Goal: Task Accomplishment & Management: Manage account settings

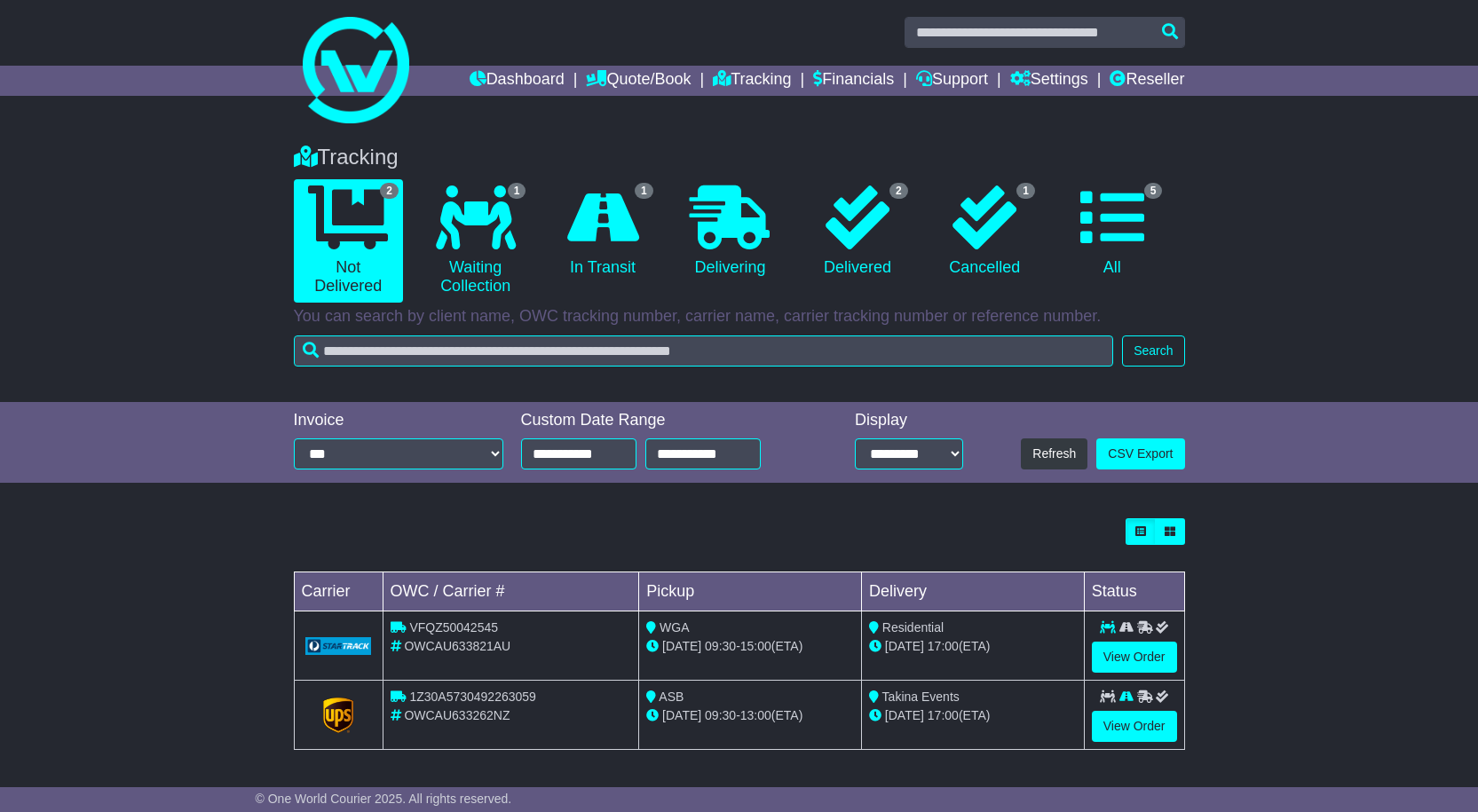
scroll to position [7, 0]
click at [1132, 655] on link "View Order" at bounding box center [1134, 656] width 85 height 31
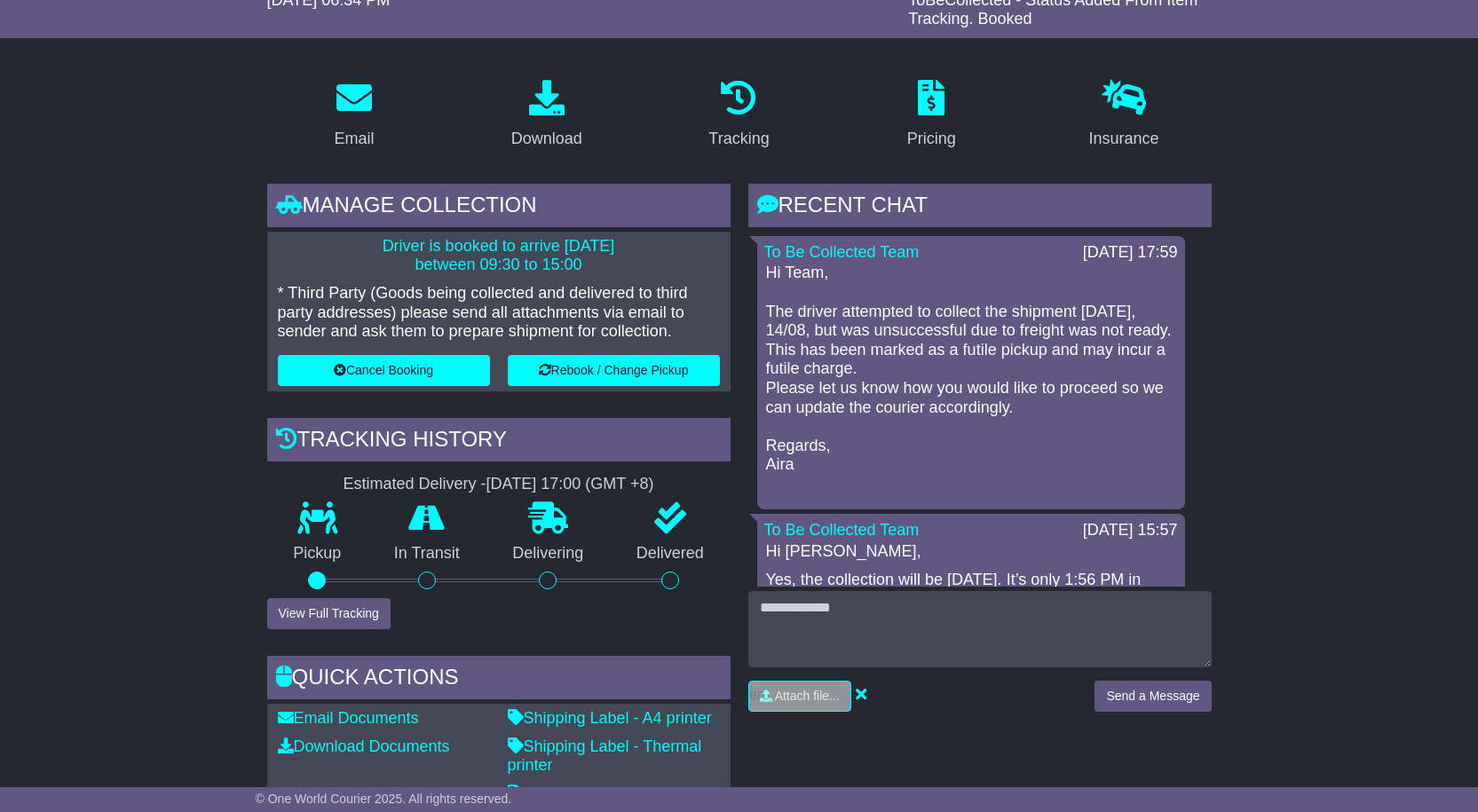
scroll to position [267, 0]
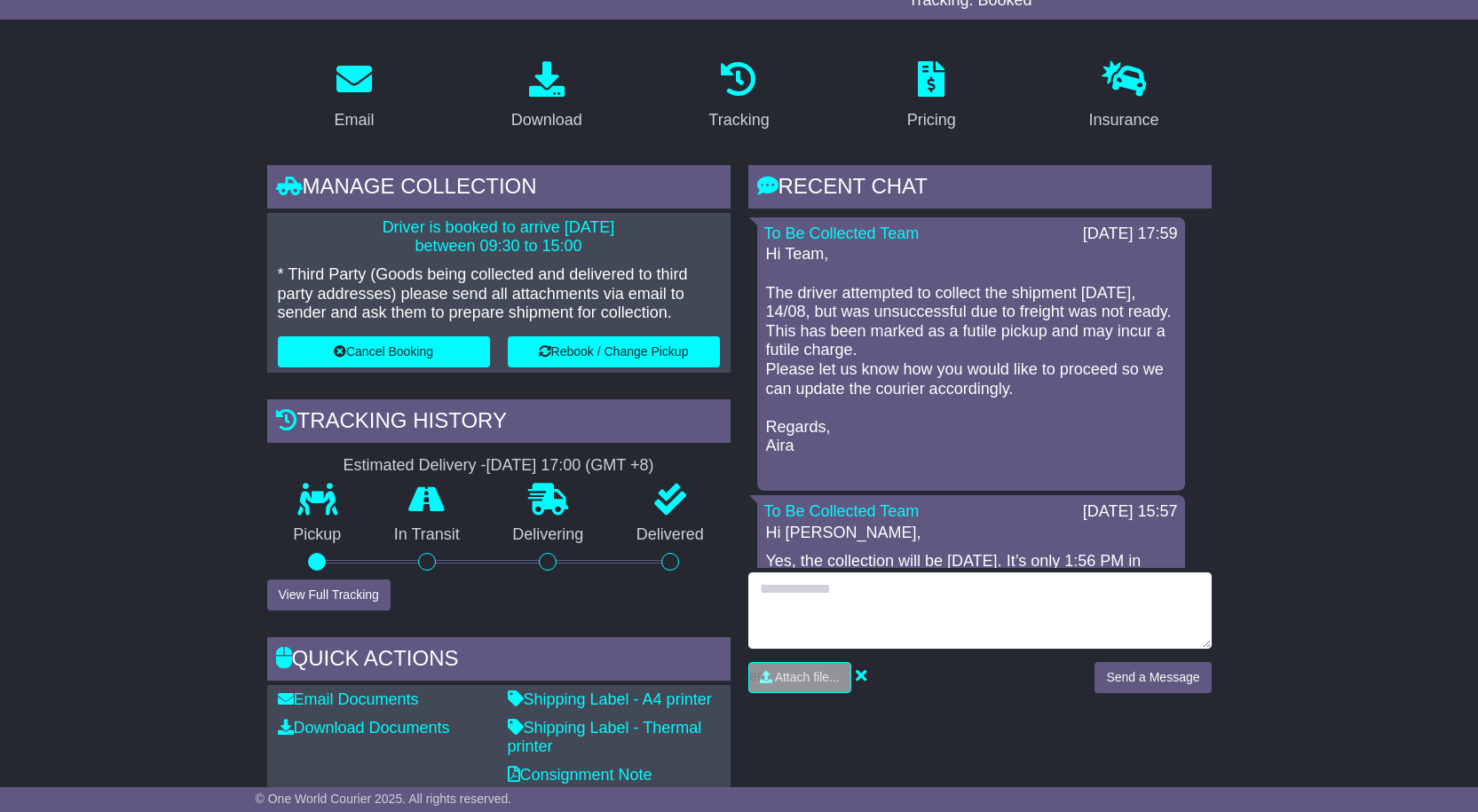
click at [840, 609] on textarea at bounding box center [980, 610] width 464 height 76
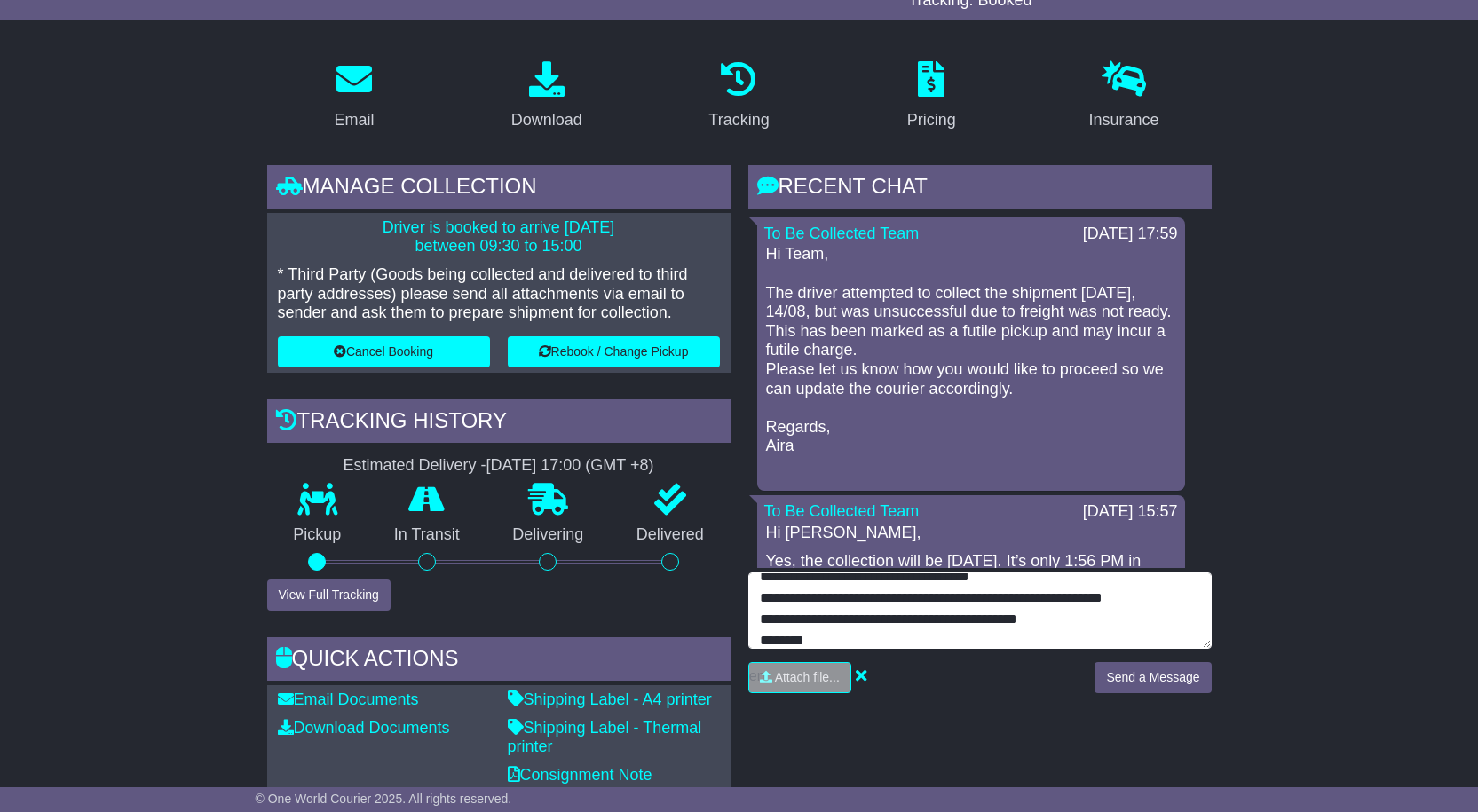
scroll to position [76, 0]
type textarea "**********"
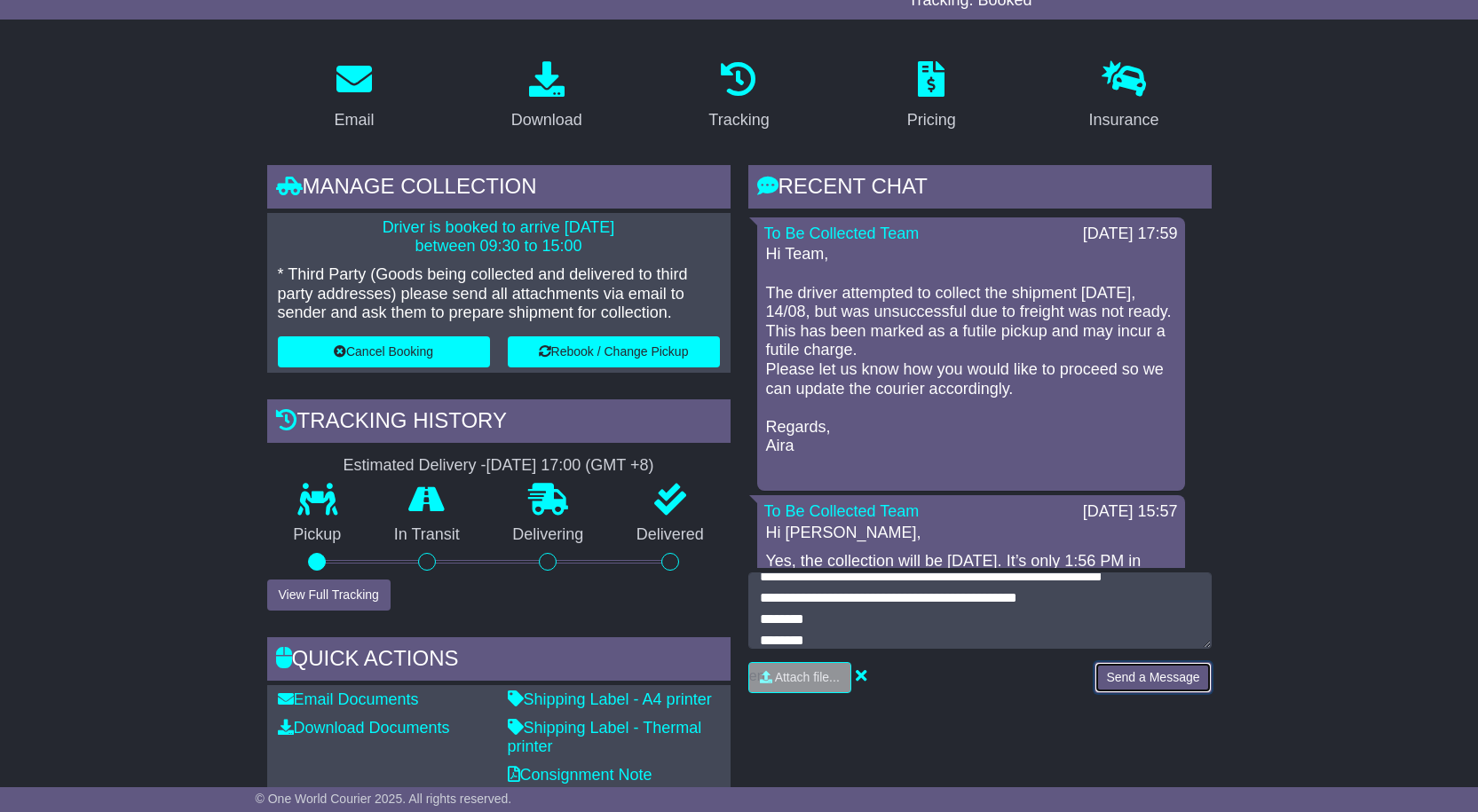
click at [1174, 680] on button "Send a Message" at bounding box center [1153, 677] width 116 height 31
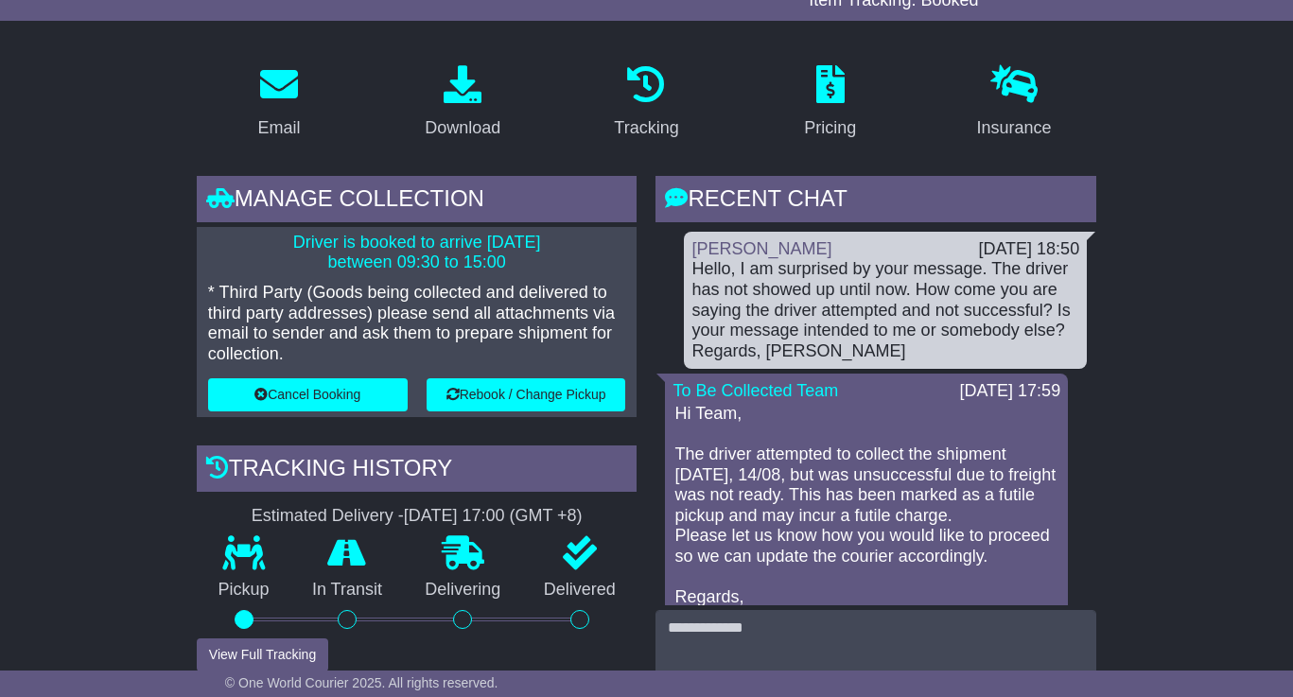
scroll to position [0, 0]
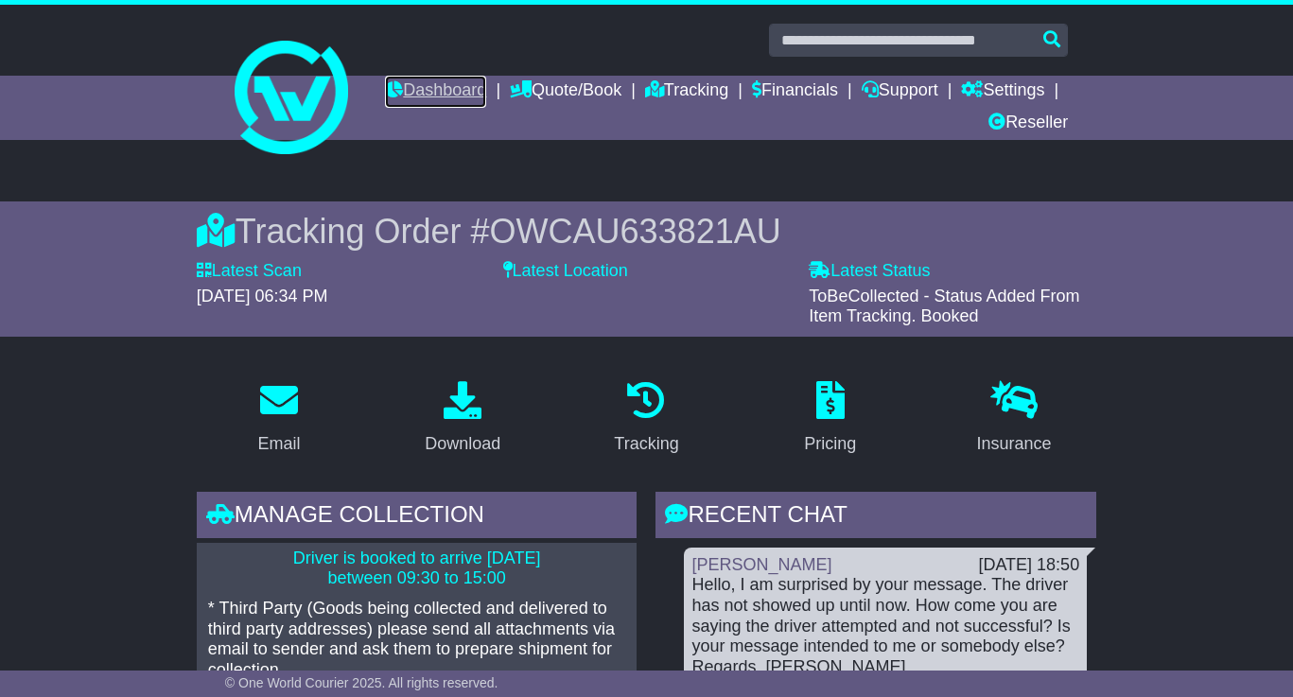
click at [486, 99] on link "Dashboard" at bounding box center [435, 92] width 101 height 32
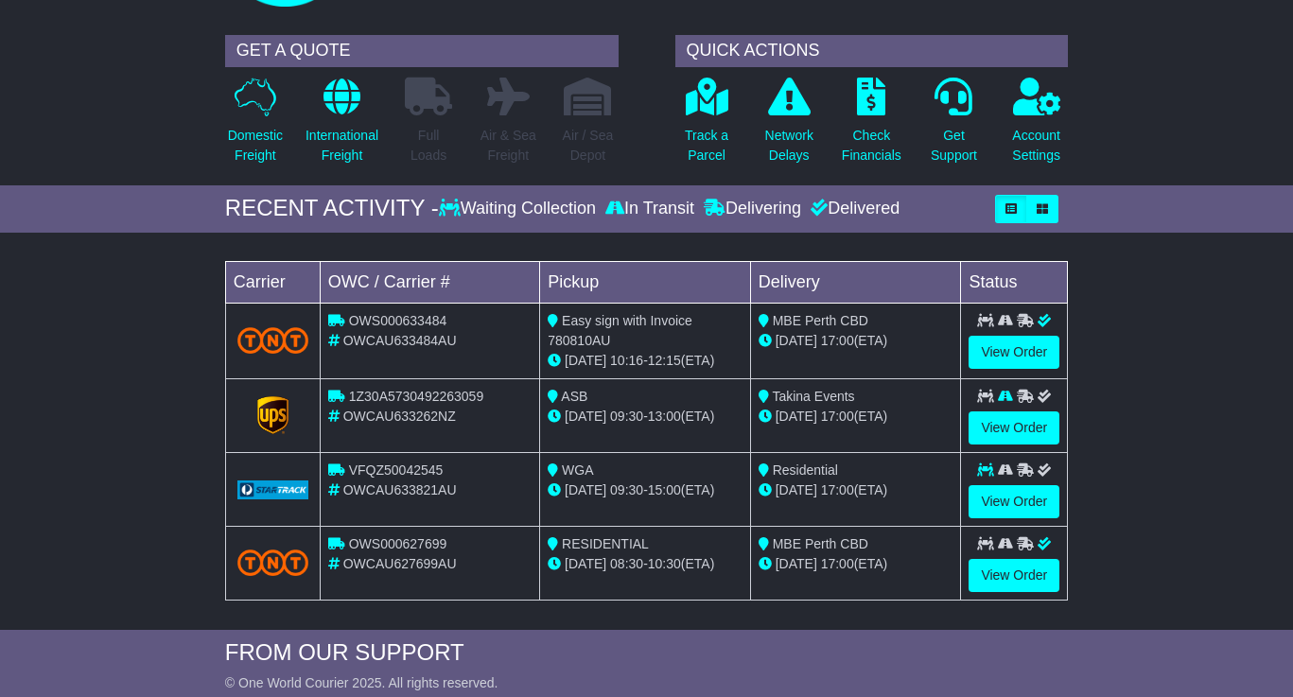
scroll to position [189, 0]
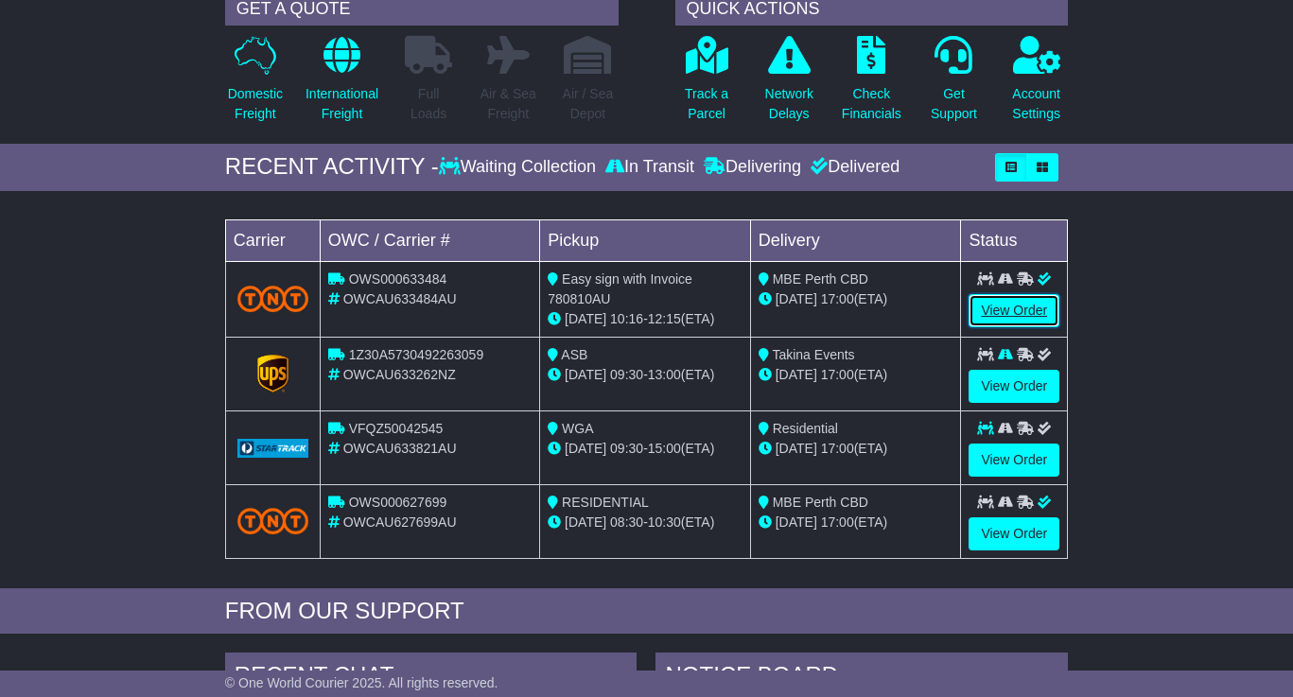
click at [1029, 308] on link "View Order" at bounding box center [1013, 310] width 91 height 33
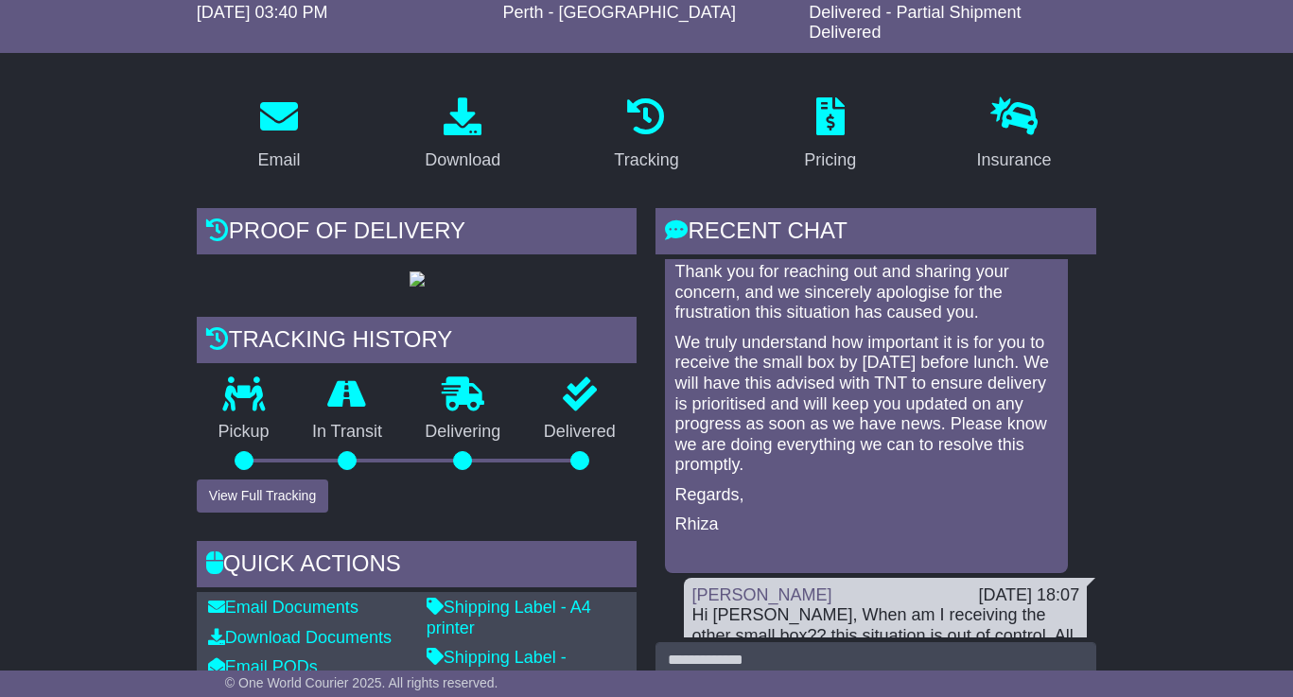
scroll to position [95, 0]
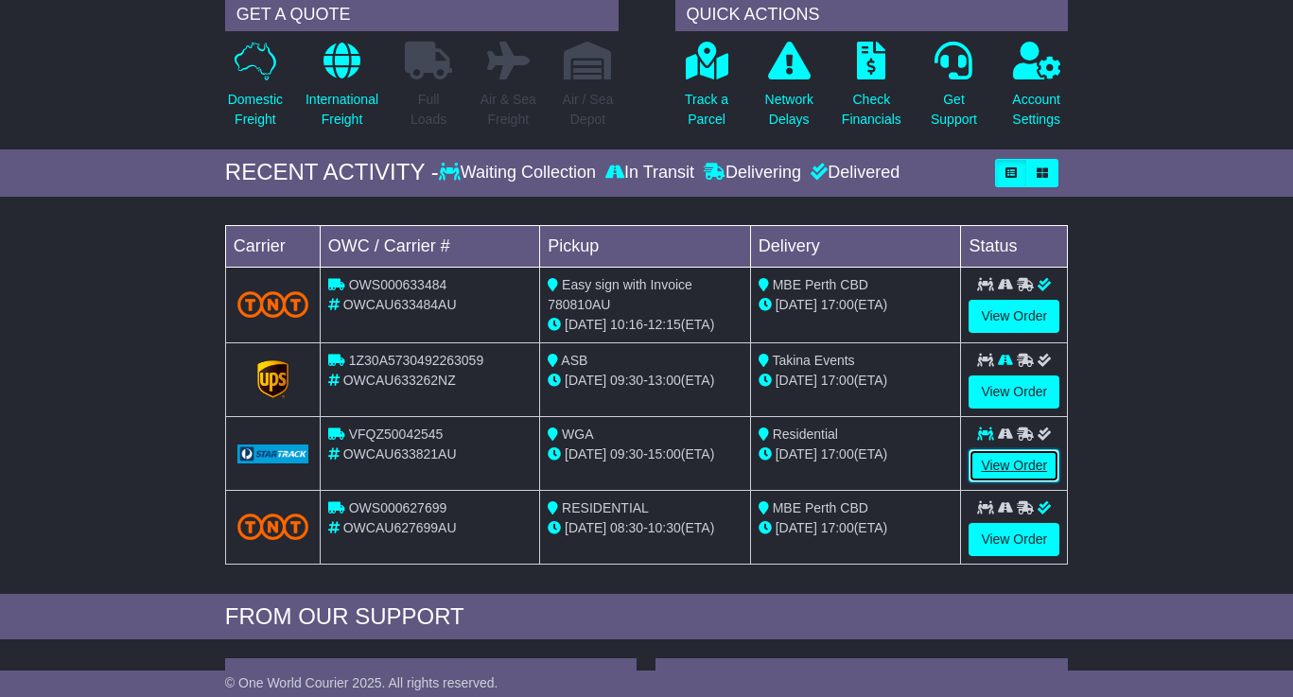
click at [1017, 465] on link "View Order" at bounding box center [1013, 465] width 91 height 33
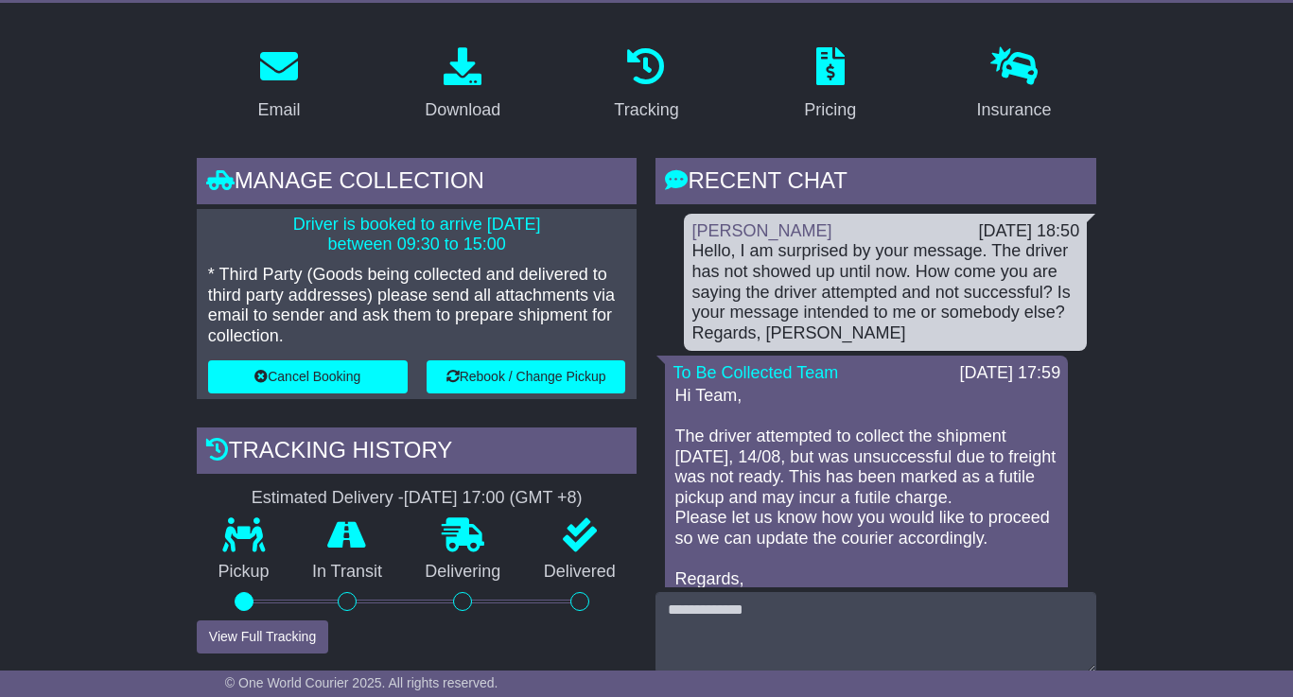
scroll to position [473, 0]
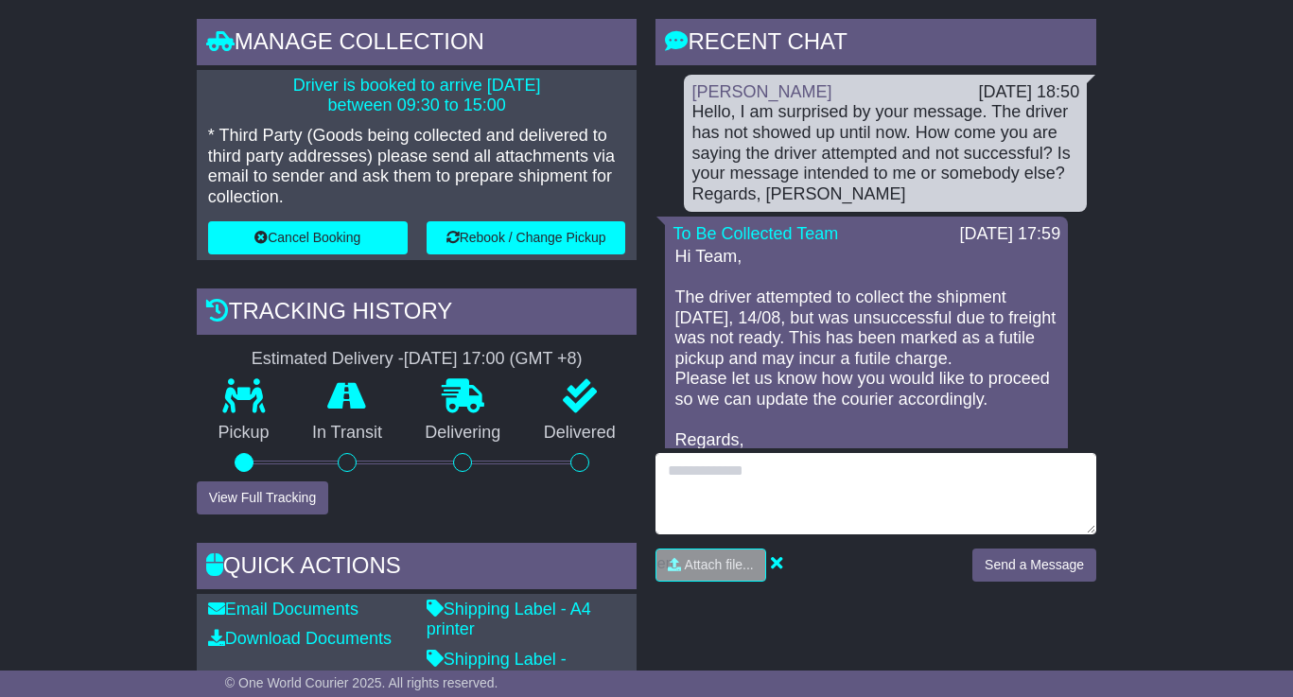
click at [721, 497] on textarea at bounding box center [875, 493] width 441 height 81
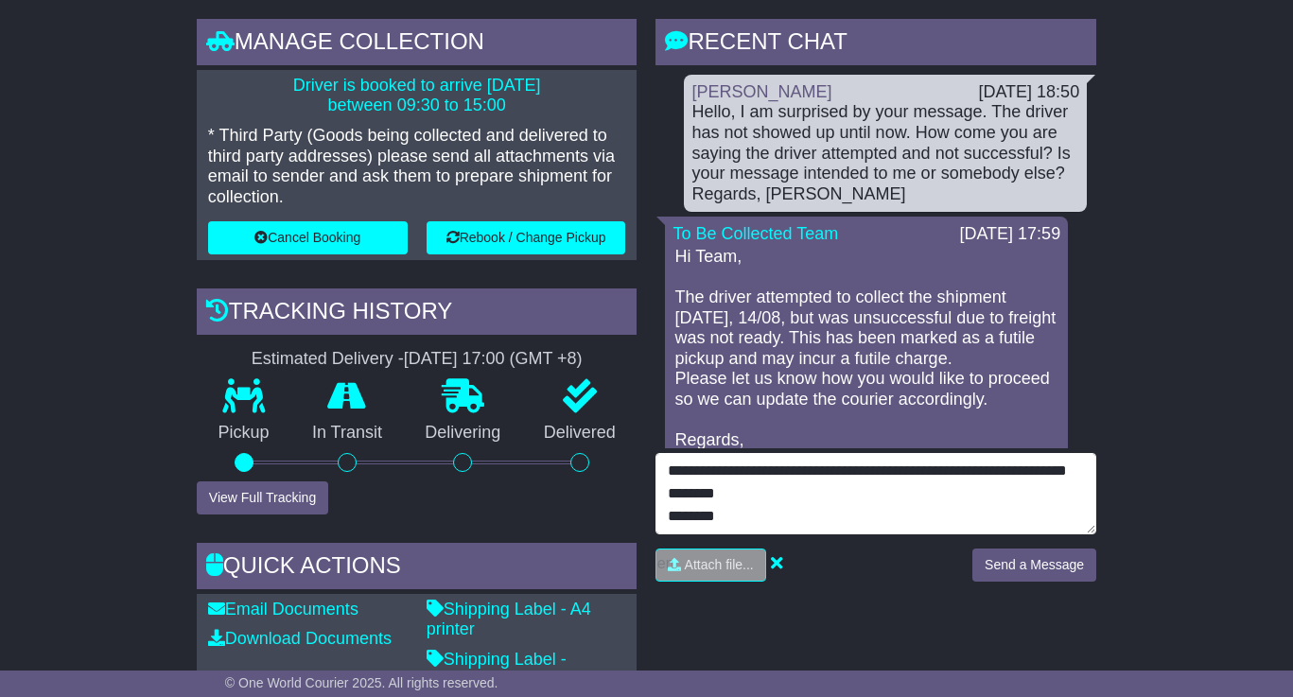
scroll to position [8, 0]
type textarea "**********"
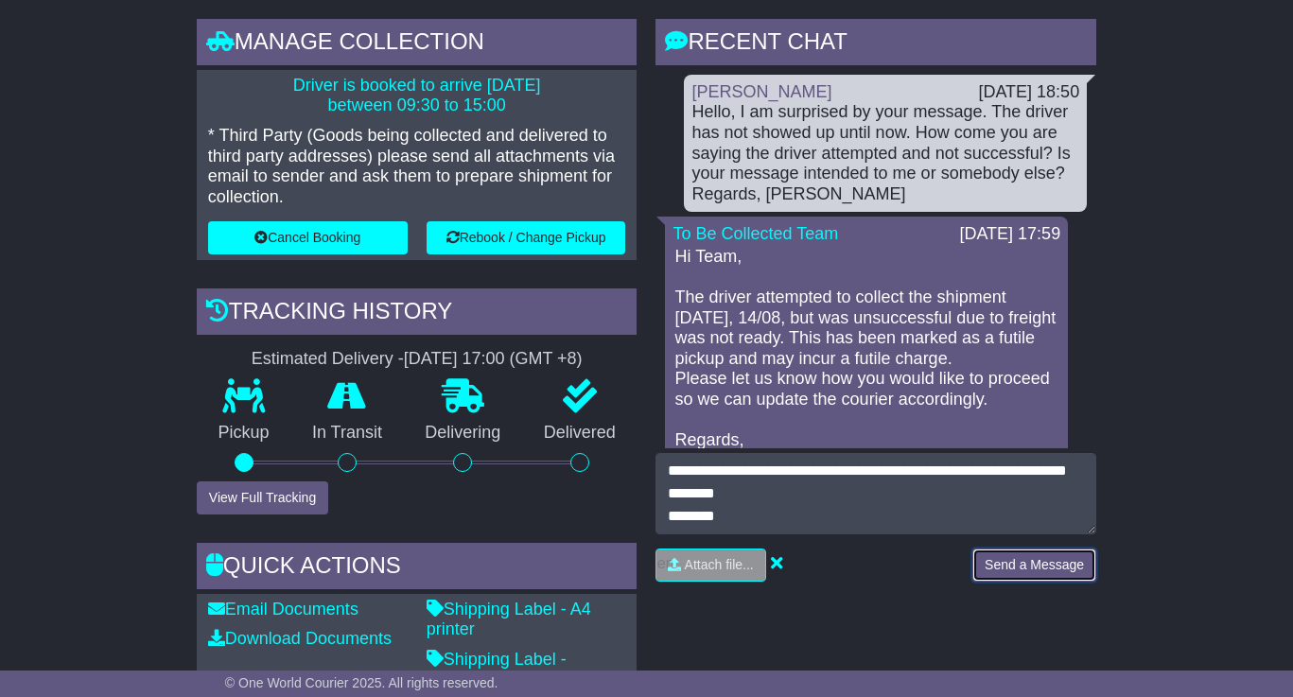
click at [1051, 568] on button "Send a Message" at bounding box center [1034, 564] width 124 height 33
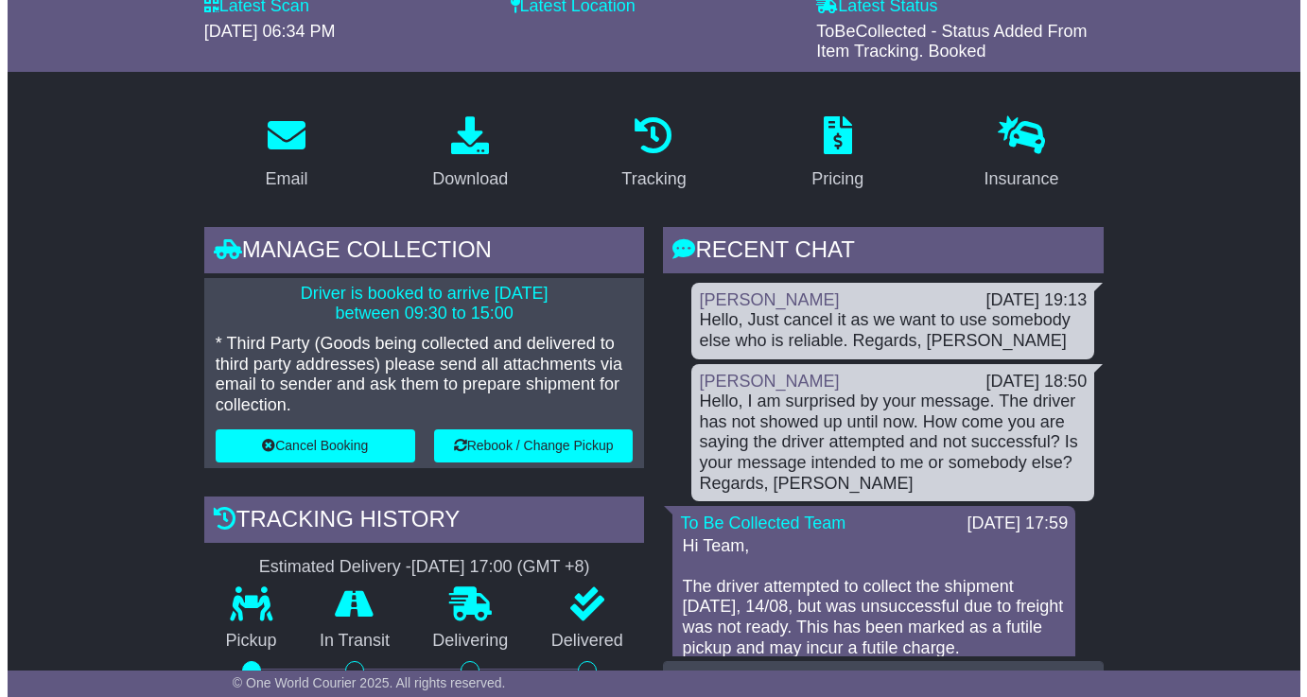
scroll to position [284, 0]
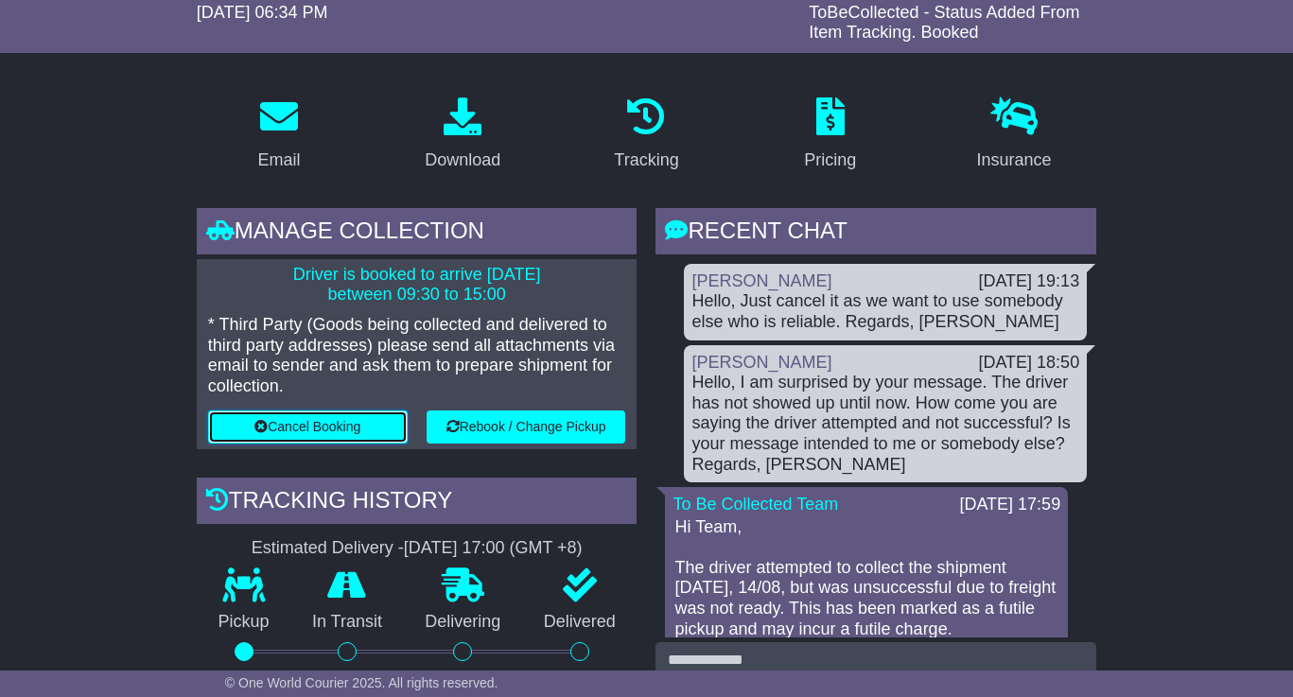
click at [294, 426] on button "Cancel Booking" at bounding box center [308, 426] width 200 height 33
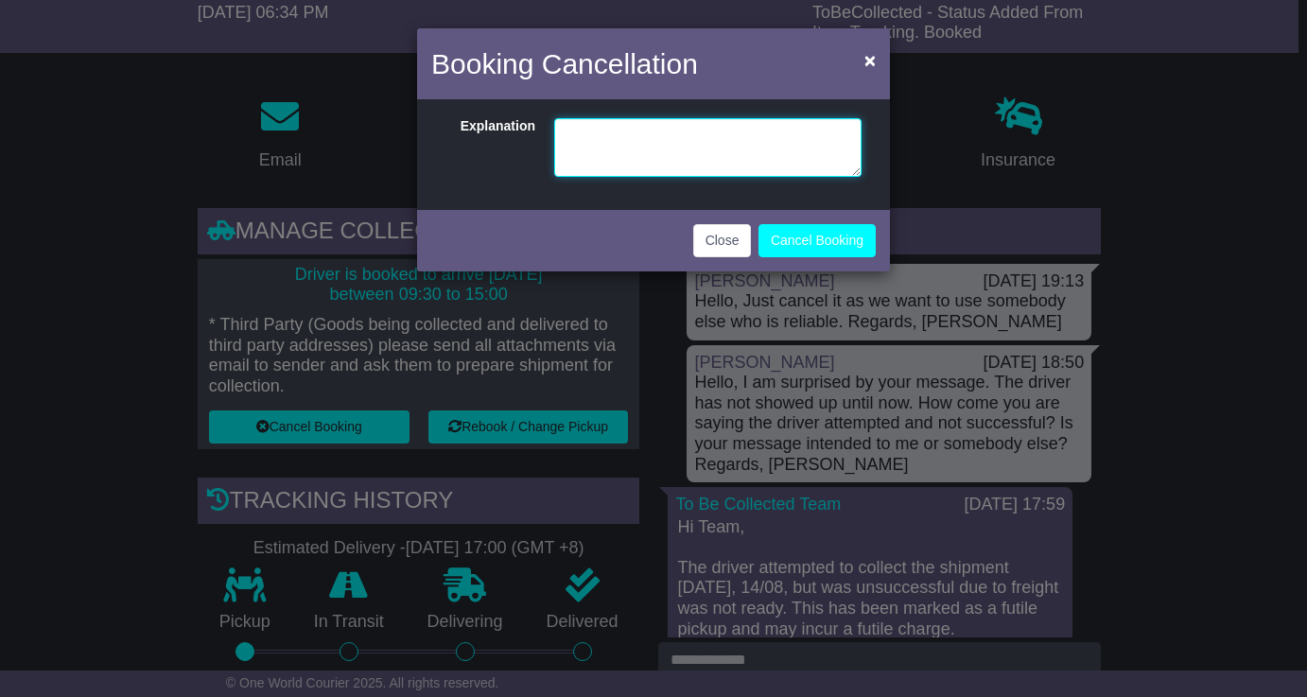
click at [692, 152] on textarea at bounding box center [707, 147] width 307 height 59
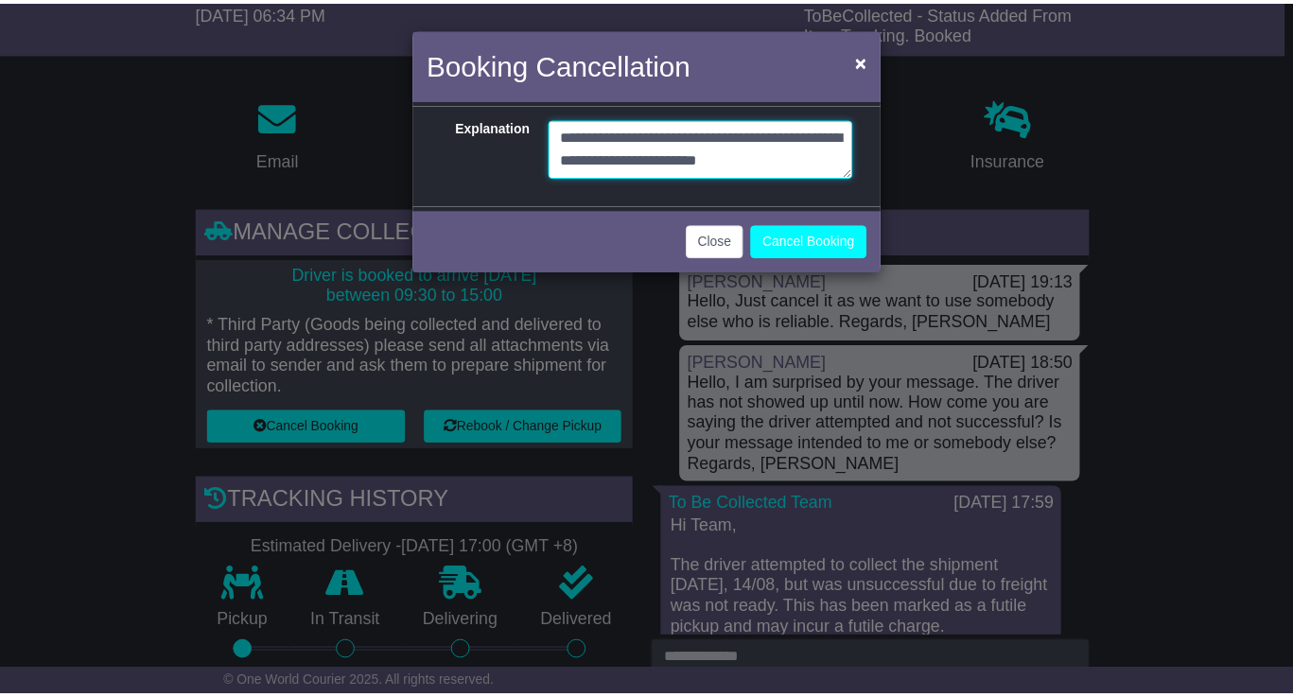
scroll to position [13, 0]
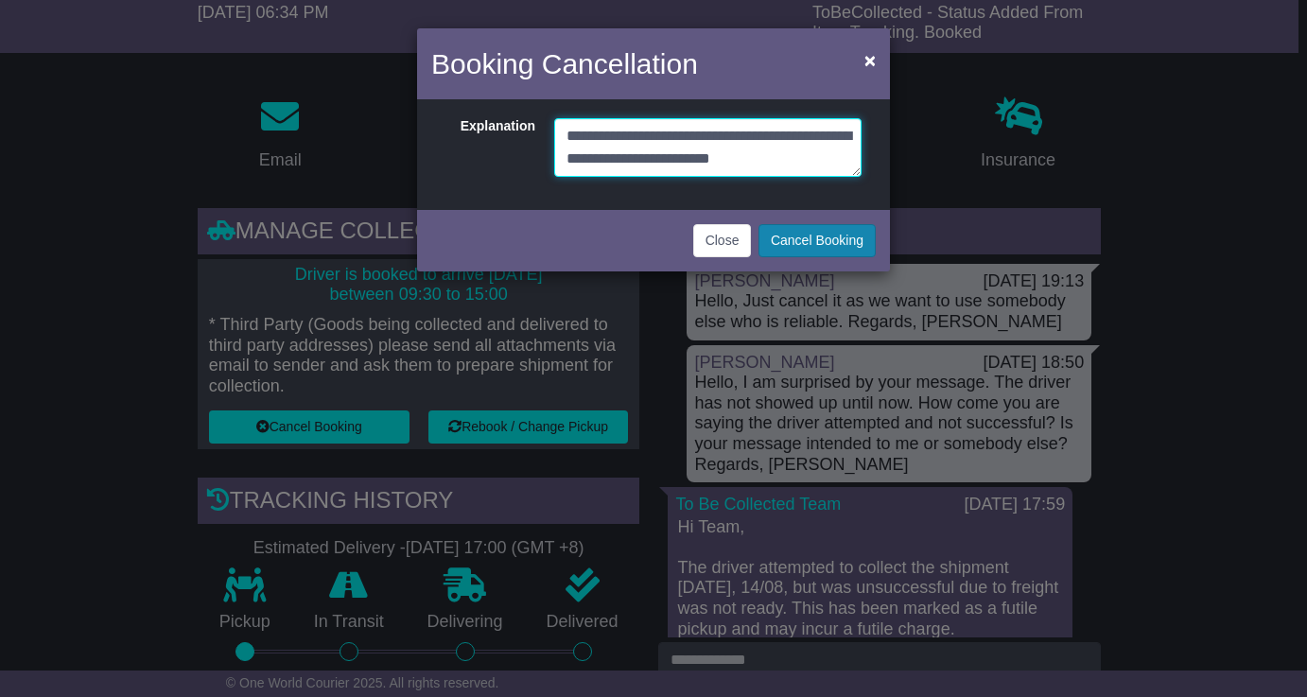
type textarea "**********"
click at [811, 242] on button "Cancel Booking" at bounding box center [816, 240] width 117 height 33
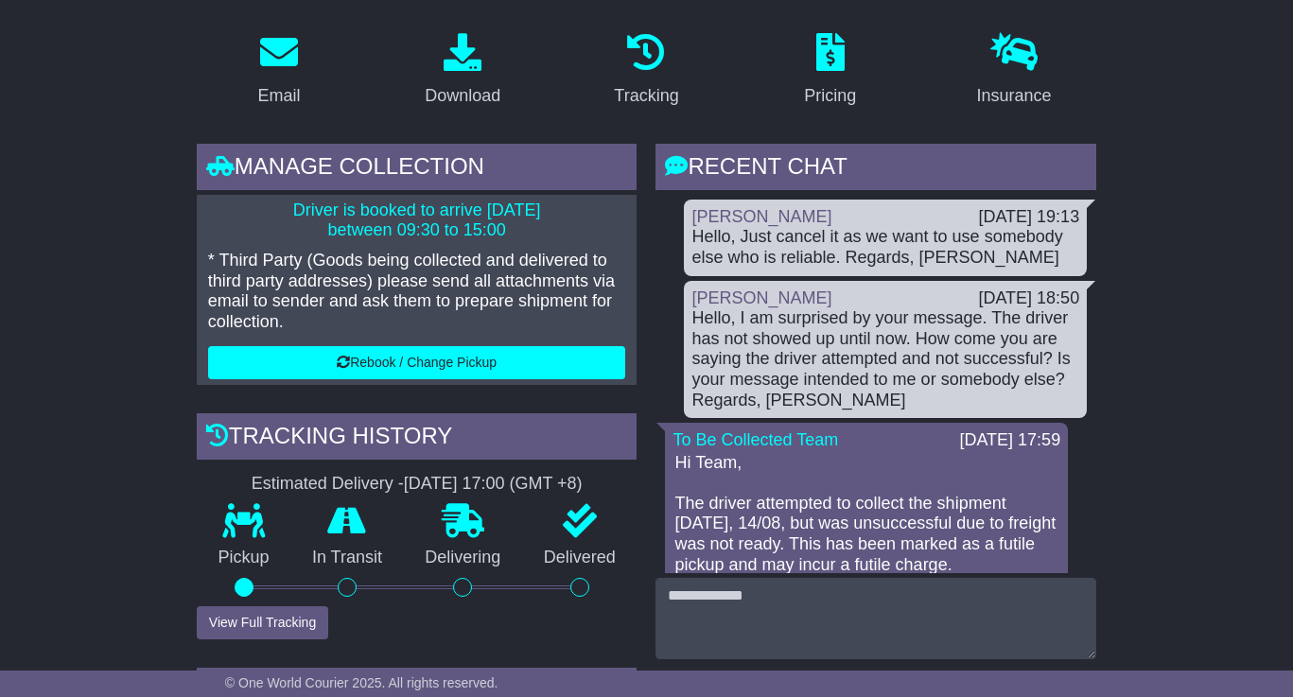
scroll to position [189, 0]
